Goal: Transaction & Acquisition: Purchase product/service

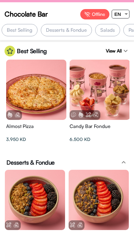
click at [128, 12] on div at bounding box center [126, 14] width 6 height 8
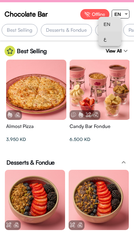
click at [111, 41] on span "ع" at bounding box center [110, 38] width 12 height 15
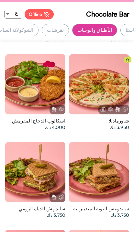
scroll to position [0, -125]
click at [29, 29] on div "الشوكولاتة الساخنة" at bounding box center [14, 30] width 48 height 12
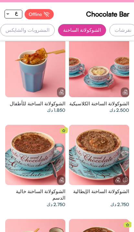
scroll to position [0, 0]
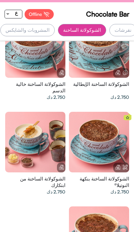
click at [53, 33] on div "المشروبات والشايكس" at bounding box center [27, 30] width 54 height 12
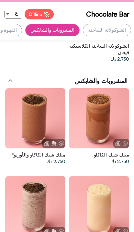
click at [22, 36] on div "القهوة والشاي" at bounding box center [2, 30] width 39 height 12
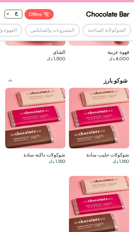
click at [80, 31] on div "المشروبات والشايكس" at bounding box center [52, 30] width 54 height 12
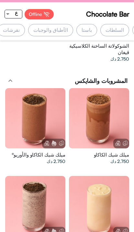
click at [25, 32] on div "نقرشات" at bounding box center [11, 30] width 27 height 12
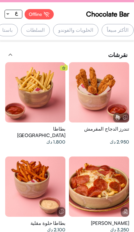
click at [86, 29] on div "الحلويات والفوندو" at bounding box center [75, 30] width 45 height 12
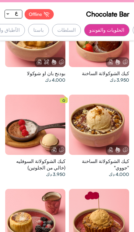
scroll to position [332, 0]
